Goal: Information Seeking & Learning: Learn about a topic

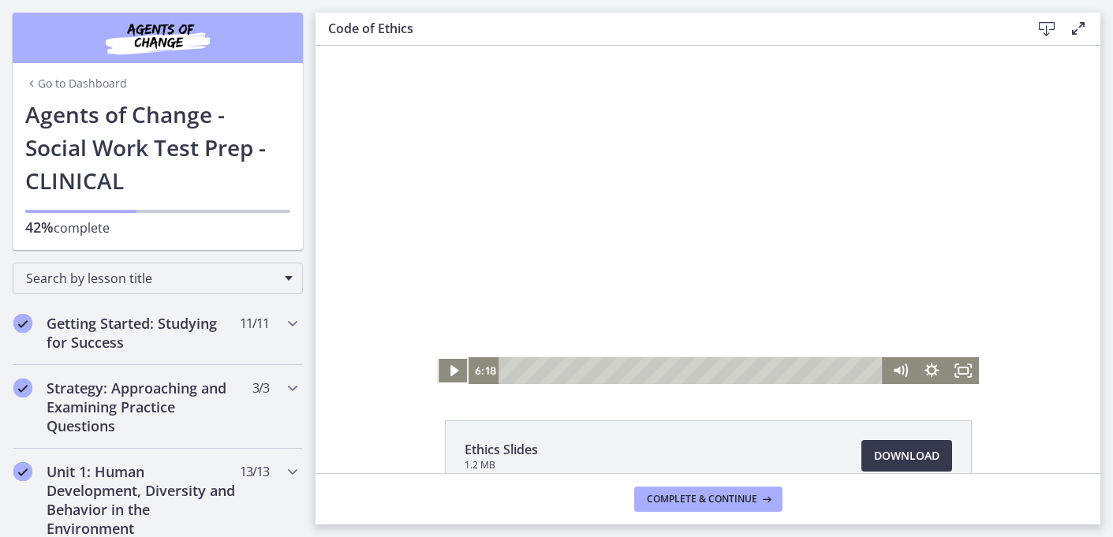
scroll to position [586, 0]
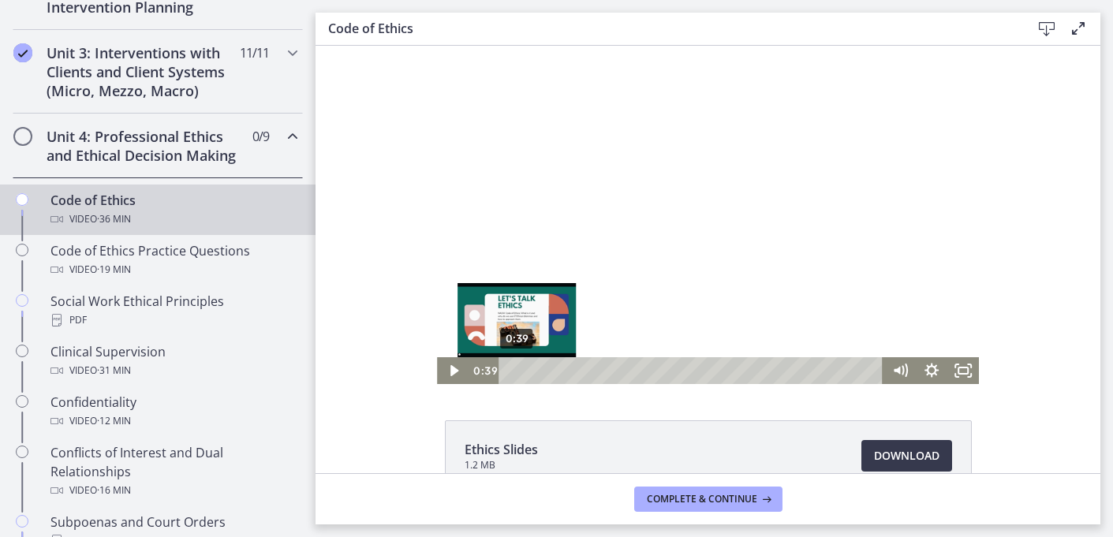
click at [517, 372] on div "0:39" at bounding box center [694, 370] width 366 height 27
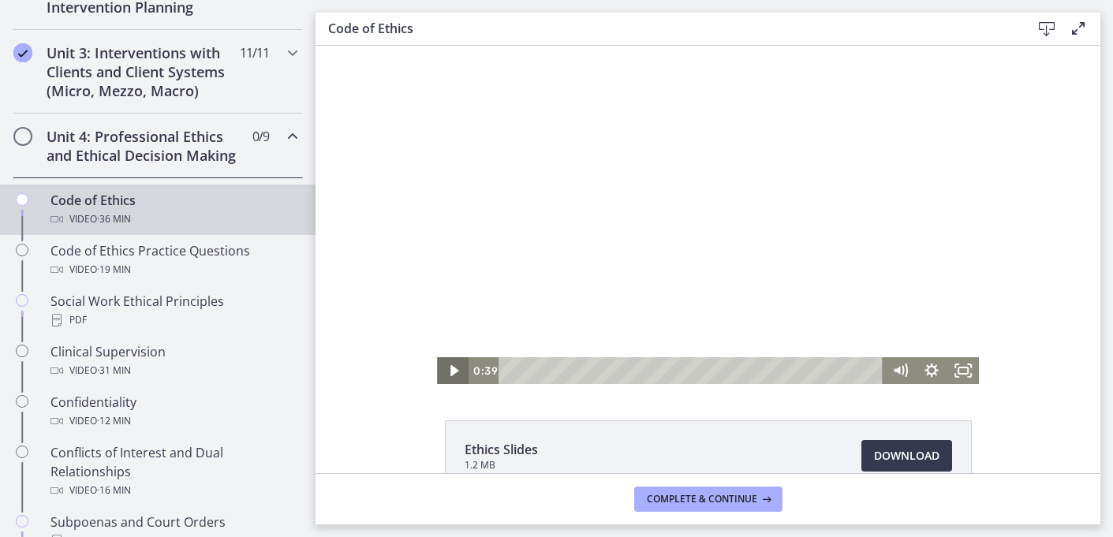
click at [453, 371] on icon "Play Video" at bounding box center [455, 370] width 8 height 11
click at [965, 371] on icon "Fullscreen" at bounding box center [964, 371] width 38 height 32
click at [972, 368] on icon "Fullscreen" at bounding box center [964, 370] width 32 height 27
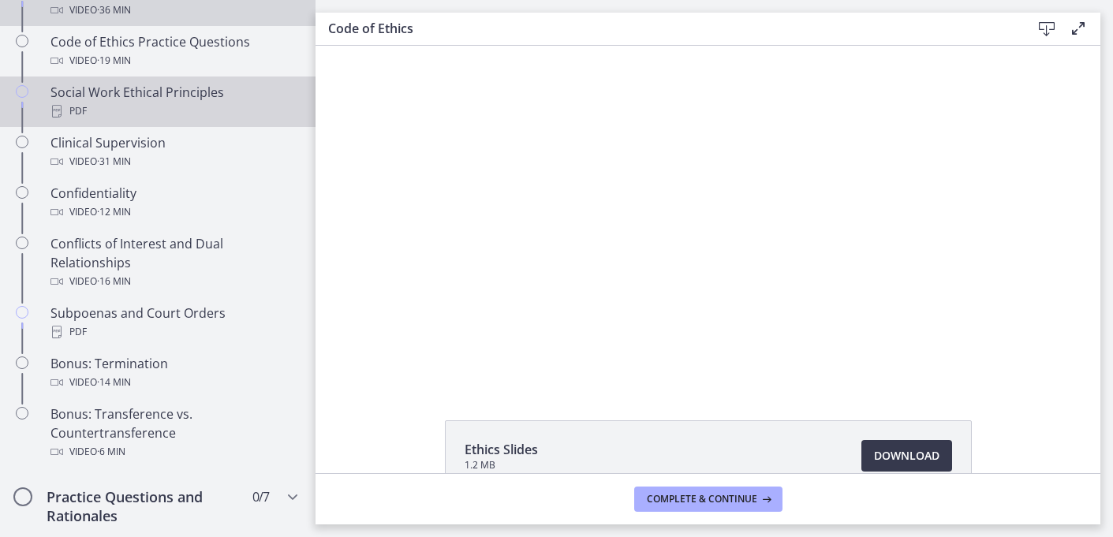
scroll to position [782, 0]
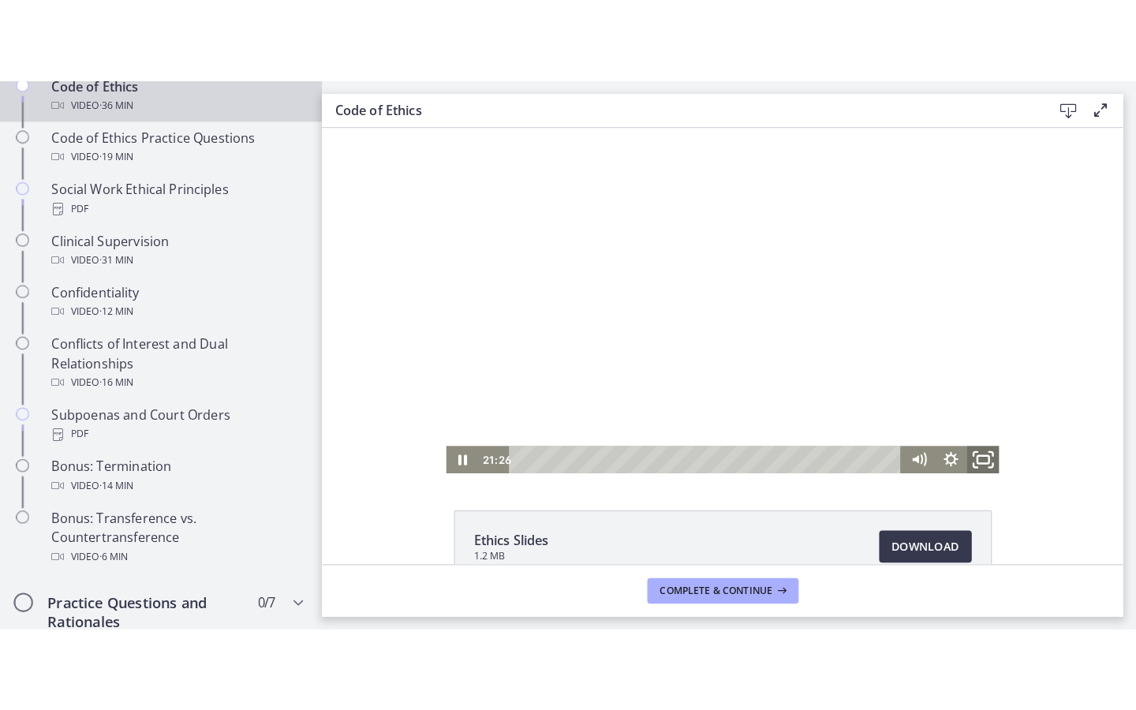
click at [971, 447] on icon "Fullscreen" at bounding box center [970, 452] width 38 height 32
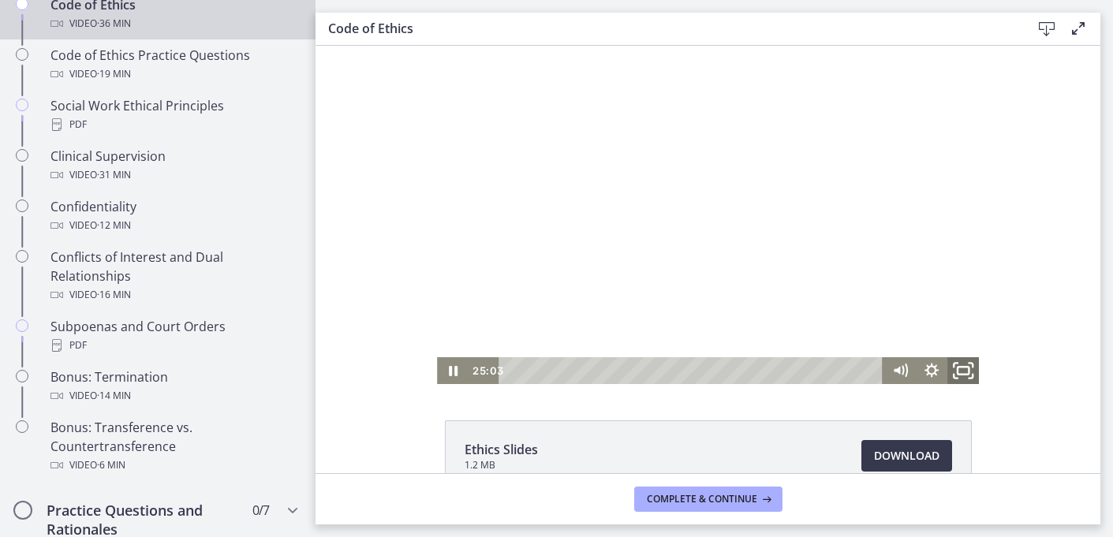
click at [966, 365] on icon "Fullscreen" at bounding box center [964, 371] width 38 height 32
click at [457, 366] on icon "Pause" at bounding box center [453, 371] width 38 height 32
click at [460, 377] on icon "Play Video" at bounding box center [455, 371] width 38 height 32
click at [971, 365] on icon "Fullscreen" at bounding box center [964, 371] width 38 height 32
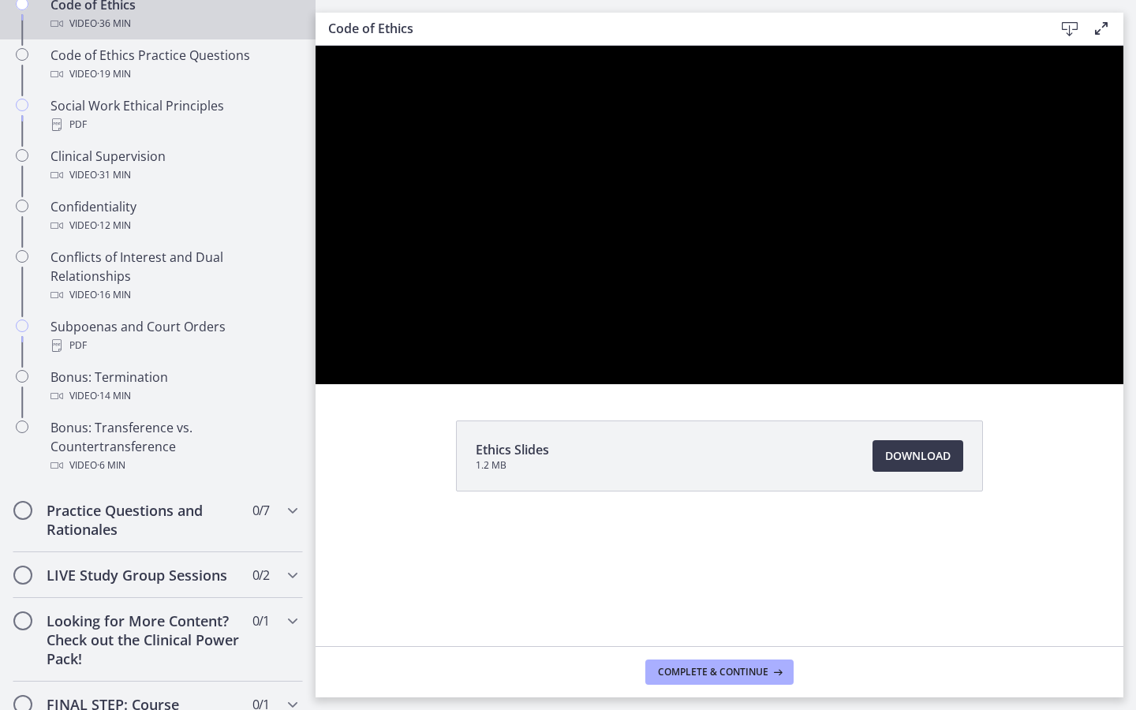
click at [904, 384] on div at bounding box center [720, 215] width 808 height 339
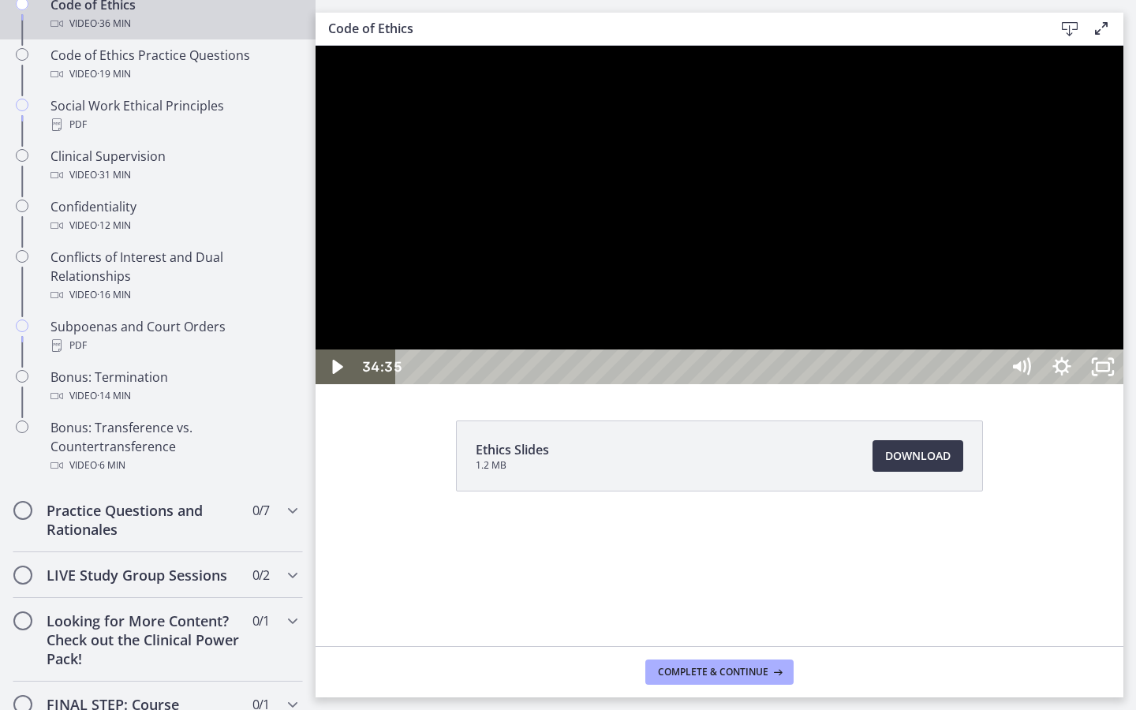
click at [904, 384] on div at bounding box center [720, 215] width 808 height 339
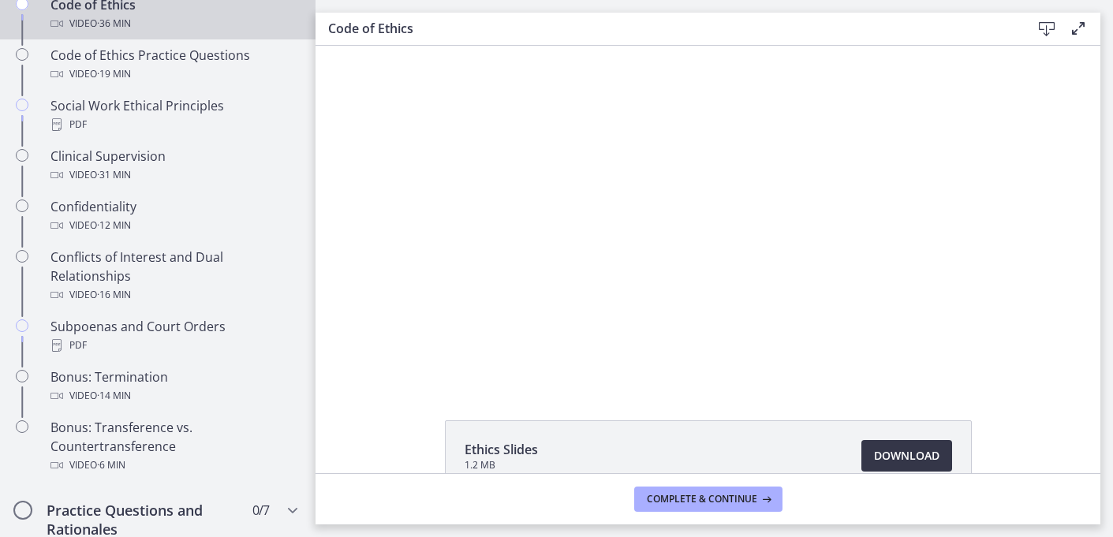
click at [904, 451] on span "Download Opens in a new window" at bounding box center [906, 456] width 65 height 19
